Goal: Complete application form

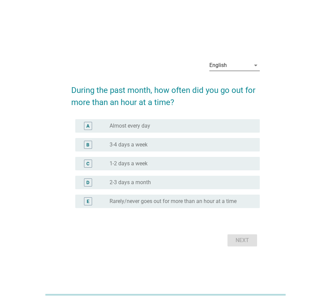
click at [231, 67] on div "English" at bounding box center [230, 65] width 41 height 11
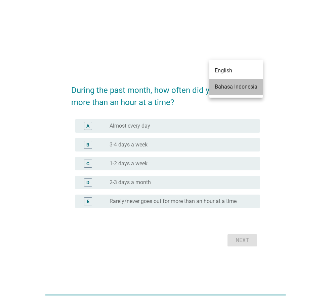
click at [241, 85] on div "Bahasa Indonesia" at bounding box center [236, 87] width 43 height 8
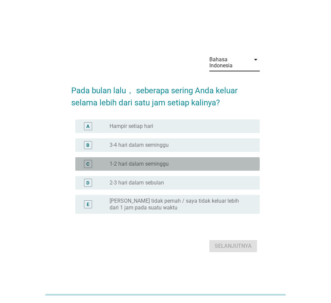
click at [197, 160] on div "radio_button_unchecked 1-2 hari dalam seminggu" at bounding box center [180, 163] width 140 height 7
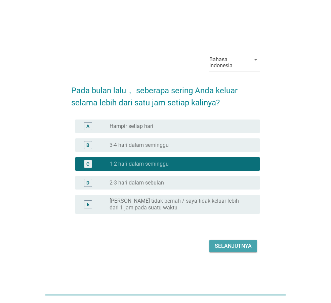
click at [229, 241] on button "Selanjutnya" at bounding box center [234, 246] width 48 height 12
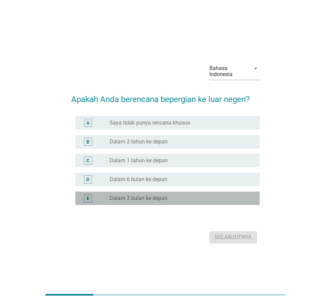
click at [188, 199] on div "radio_button_unchecked Dalam 3 bulan ke depan" at bounding box center [180, 198] width 140 height 7
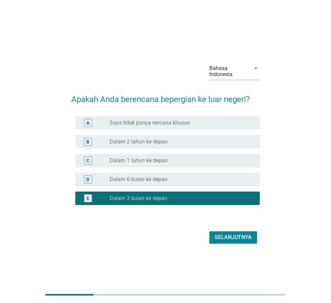
click at [219, 232] on button "Selanjutnya" at bounding box center [234, 237] width 48 height 12
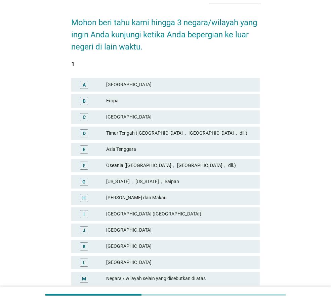
scroll to position [67, 0]
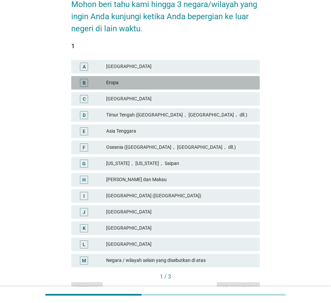
click at [130, 84] on div "Eropa" at bounding box center [180, 83] width 148 height 8
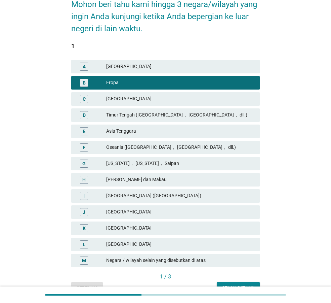
click at [139, 116] on div "Timur Tengah ([GEOGRAPHIC_DATA]， [GEOGRAPHIC_DATA]， dll.)" at bounding box center [180, 115] width 148 height 8
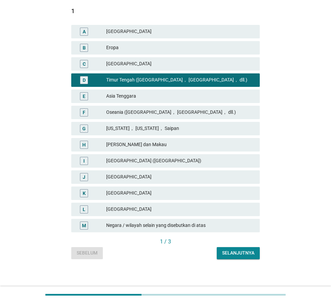
scroll to position [105, 0]
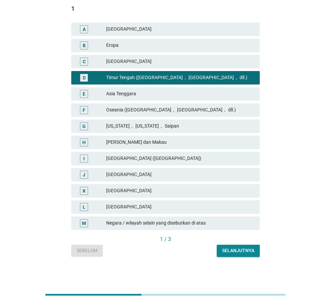
click at [235, 253] on div "Selanjutnya" at bounding box center [238, 250] width 32 height 7
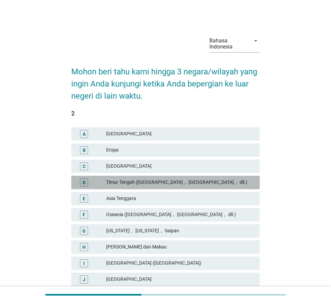
click at [149, 184] on div "Timur Tengah ([GEOGRAPHIC_DATA]， [GEOGRAPHIC_DATA]， dll.)" at bounding box center [180, 182] width 148 height 8
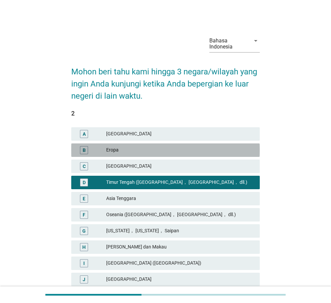
click at [137, 146] on div "Eropa" at bounding box center [180, 150] width 148 height 8
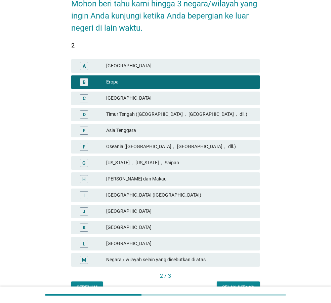
scroll to position [105, 0]
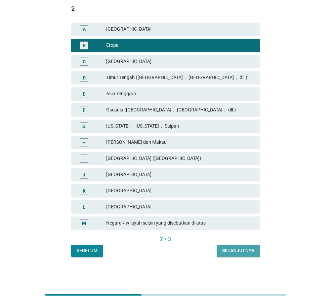
click at [235, 254] on div "Selanjutnya" at bounding box center [238, 250] width 32 height 7
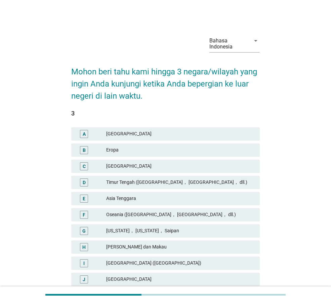
click at [153, 197] on div "Asia Tenggara" at bounding box center [180, 198] width 148 height 8
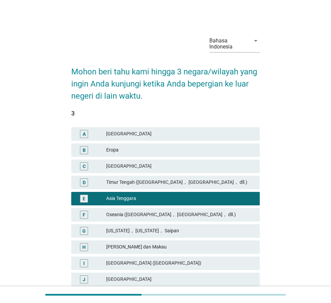
click at [167, 230] on div "[US_STATE]， [US_STATE]， Saipan" at bounding box center [180, 231] width 148 height 8
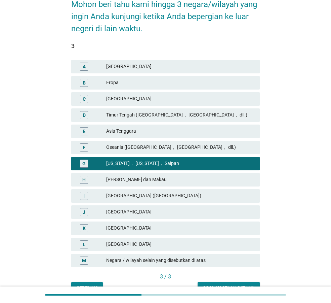
scroll to position [101, 0]
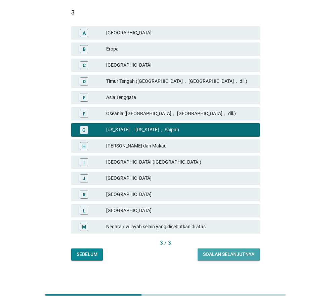
click at [219, 255] on div "Soalan selanjutnya" at bounding box center [228, 254] width 51 height 7
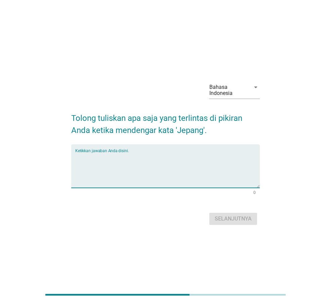
click at [179, 172] on textarea "Ketikkan jawaban Anda disini." at bounding box center [167, 169] width 185 height 35
type textarea "Negara Bersih"
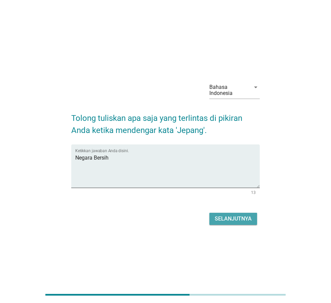
click at [231, 213] on button "Selanjutnya" at bounding box center [234, 219] width 48 height 12
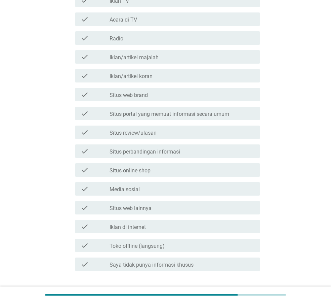
scroll to position [135, 0]
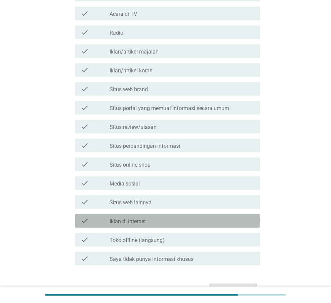
click at [159, 223] on div "check_box_outline_blank Iklan di internet" at bounding box center [182, 221] width 145 height 8
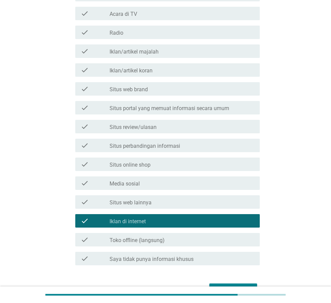
click at [155, 127] on label "Situs review/ulasan" at bounding box center [133, 127] width 47 height 7
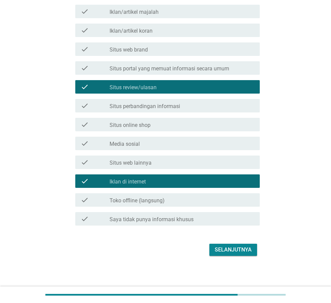
scroll to position [175, 0]
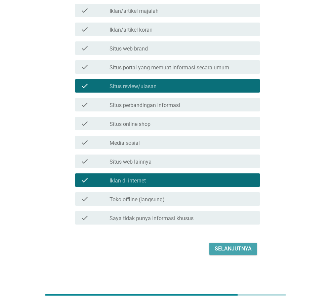
click at [227, 245] on div "Selanjutnya" at bounding box center [233, 249] width 37 height 8
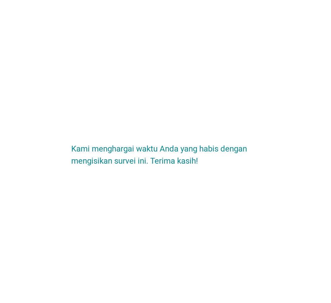
scroll to position [0, 0]
